Goal: Task Accomplishment & Management: Use online tool/utility

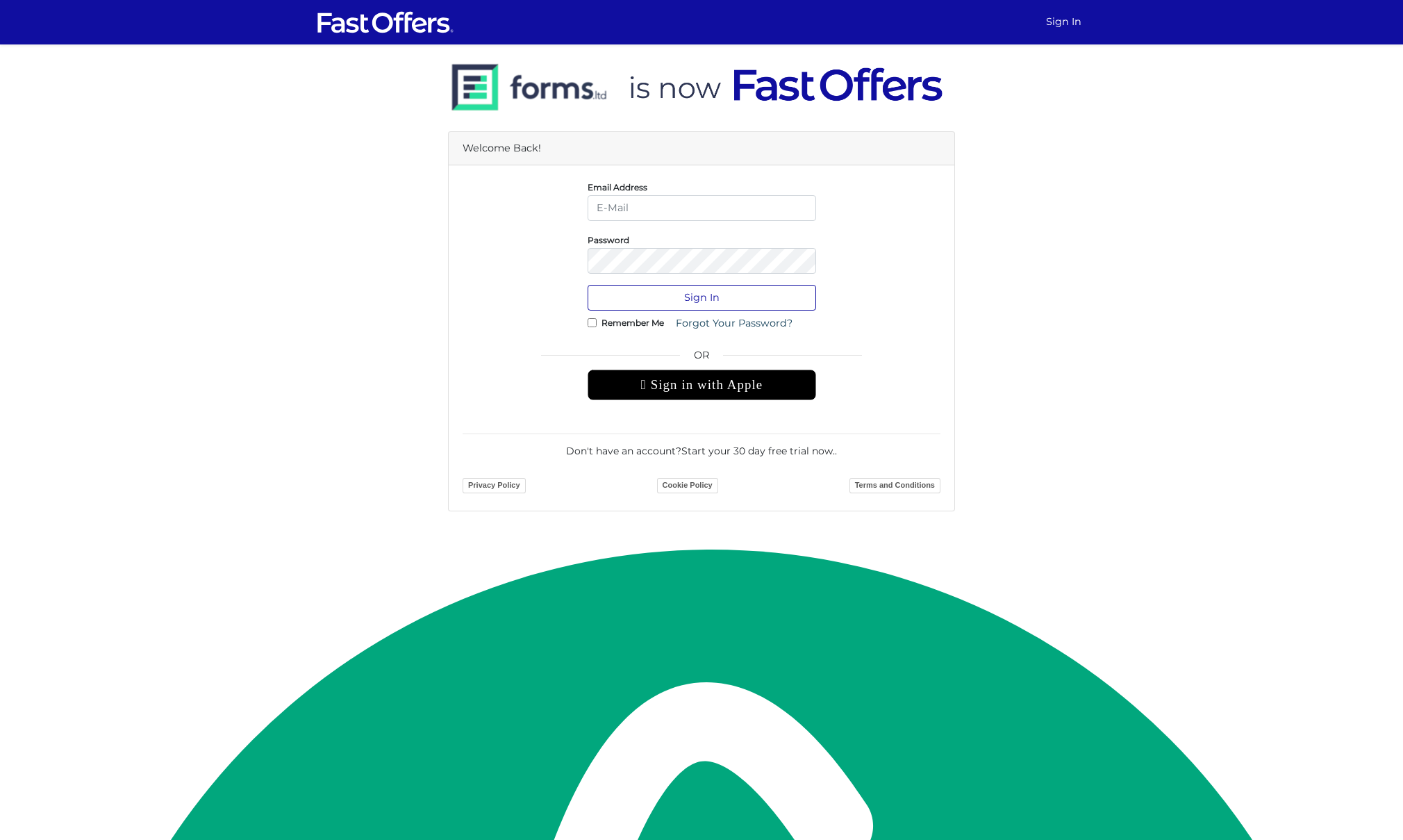
type input "yannick@property.ca"
click at [721, 302] on button "Sign In" at bounding box center [702, 297] width 228 height 25
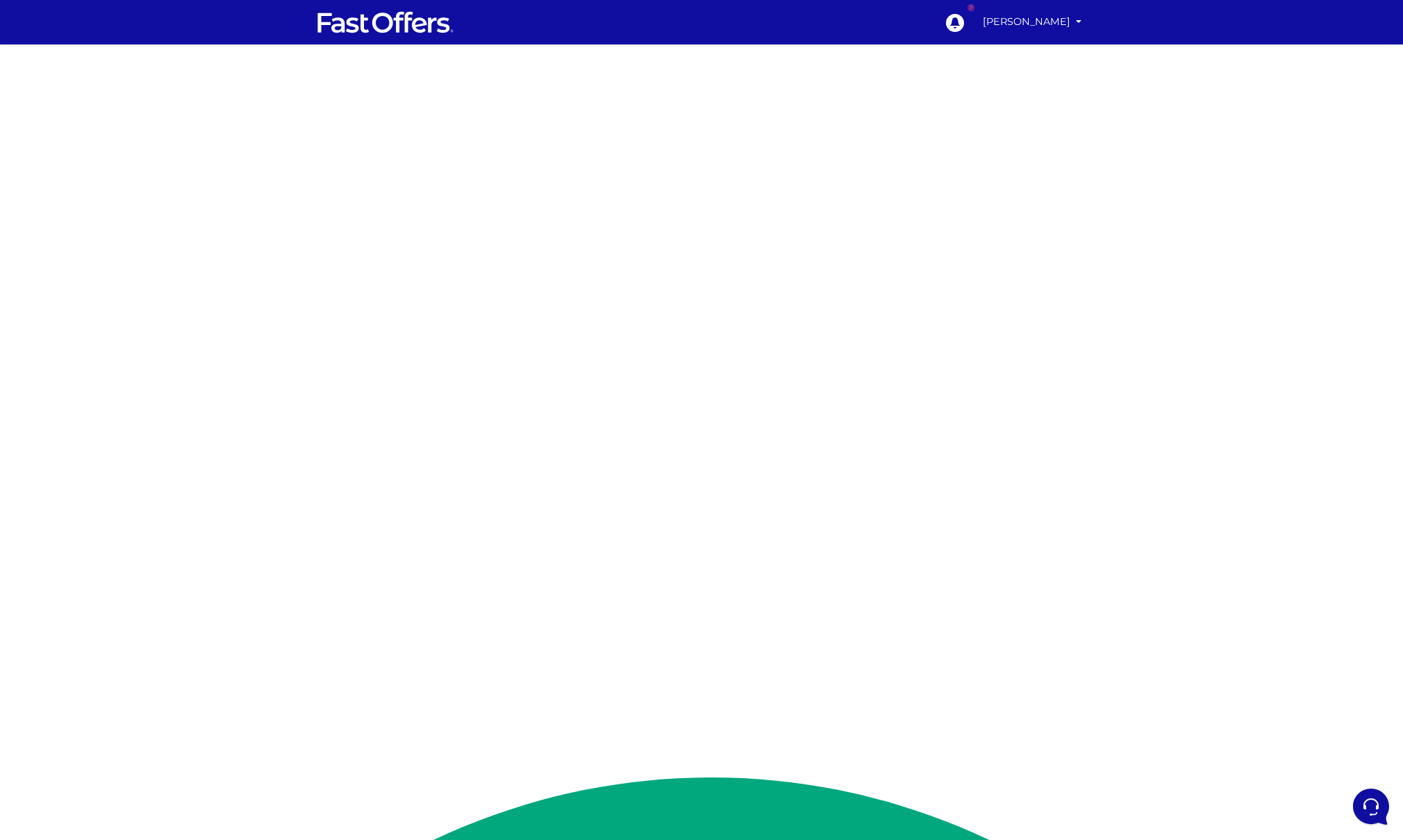
click at [1007, 167] on div at bounding box center [702, 392] width 1403 height 695
click at [904, 340] on div at bounding box center [702, 392] width 1403 height 695
click at [865, 402] on div at bounding box center [702, 392] width 1403 height 695
click at [472, 57] on div at bounding box center [702, 392] width 1403 height 695
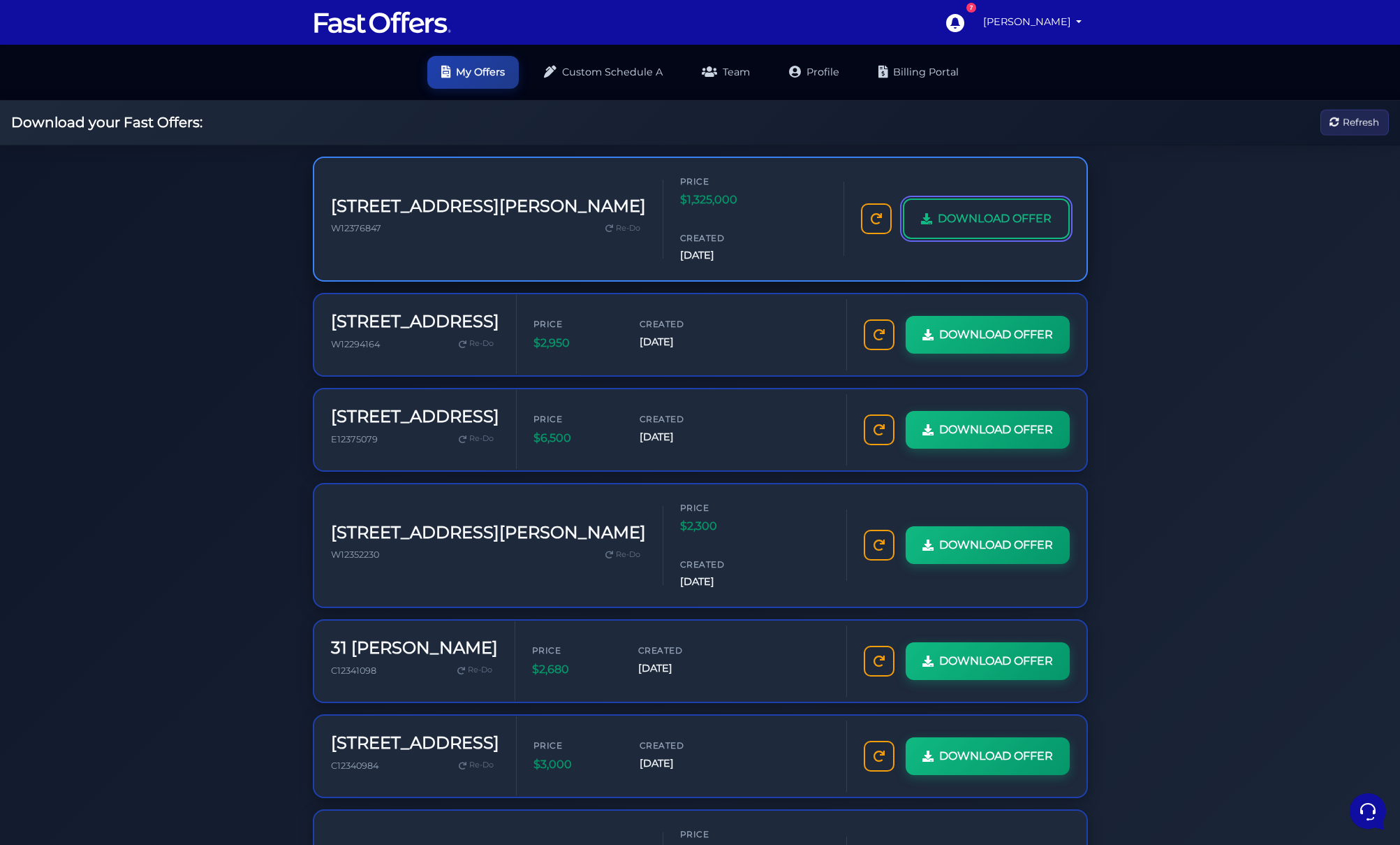
click at [979, 198] on link "DOWNLOAD OFFER" at bounding box center [986, 218] width 167 height 41
